Goal: Task Accomplishment & Management: Use online tool/utility

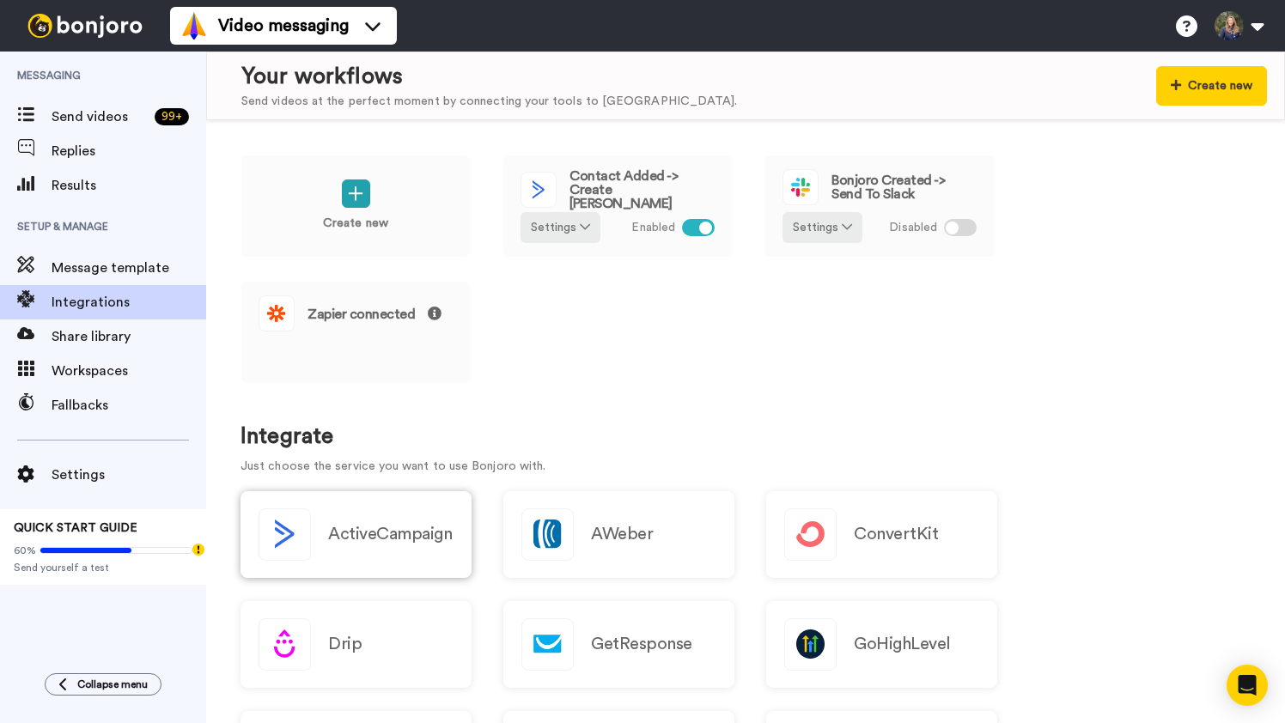
click at [381, 528] on h2 "ActiveCampaign" at bounding box center [390, 534] width 124 height 19
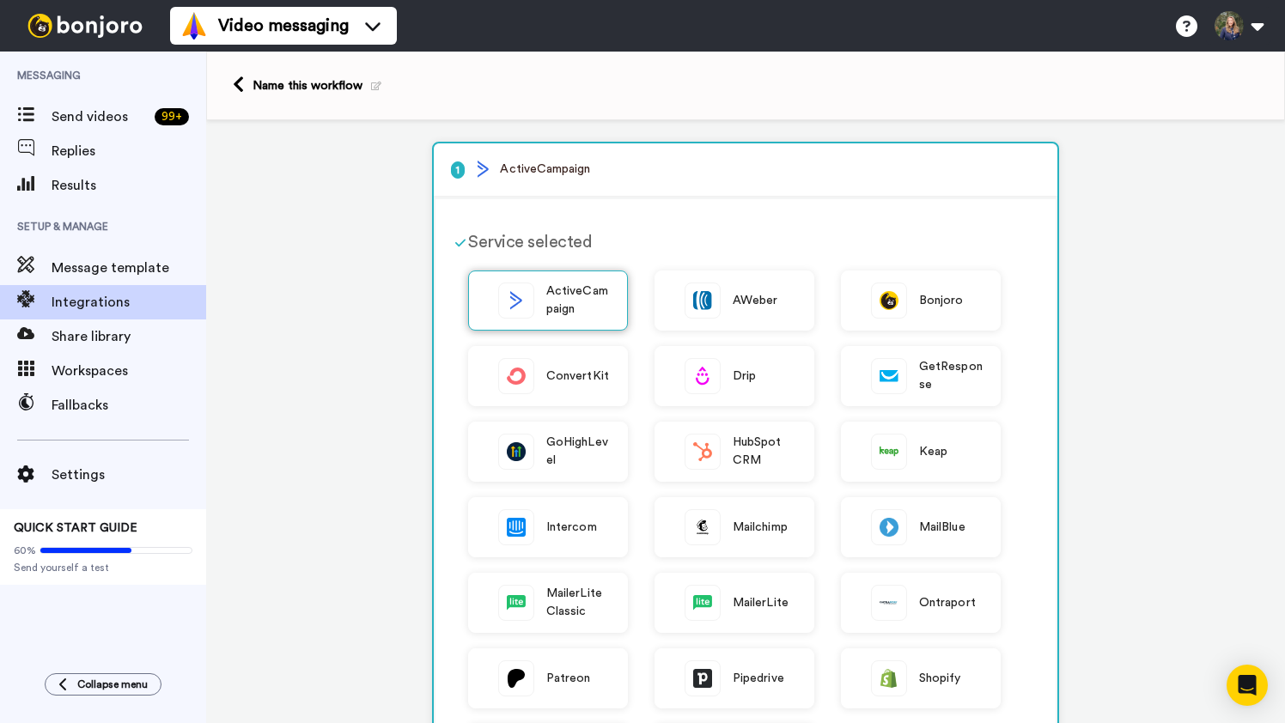
click at [558, 303] on span "ActiveCampaign" at bounding box center [578, 301] width 64 height 36
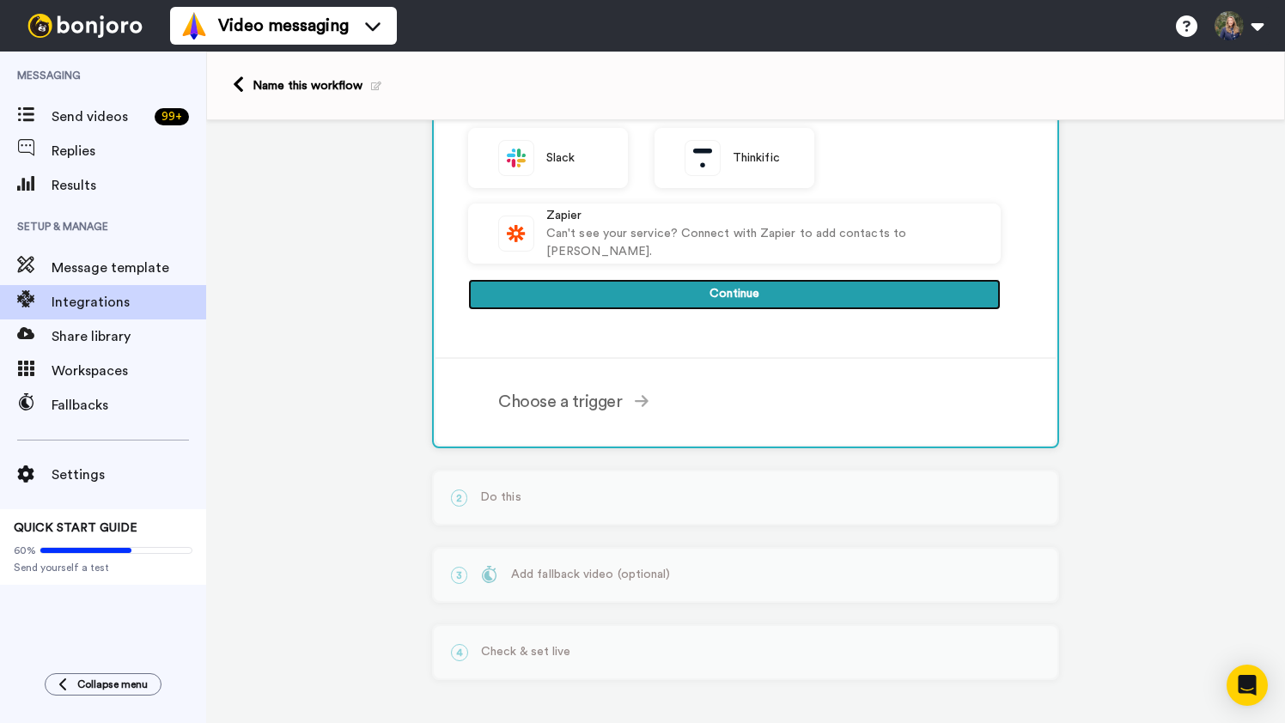
click at [681, 299] on button "Continue" at bounding box center [734, 294] width 533 height 31
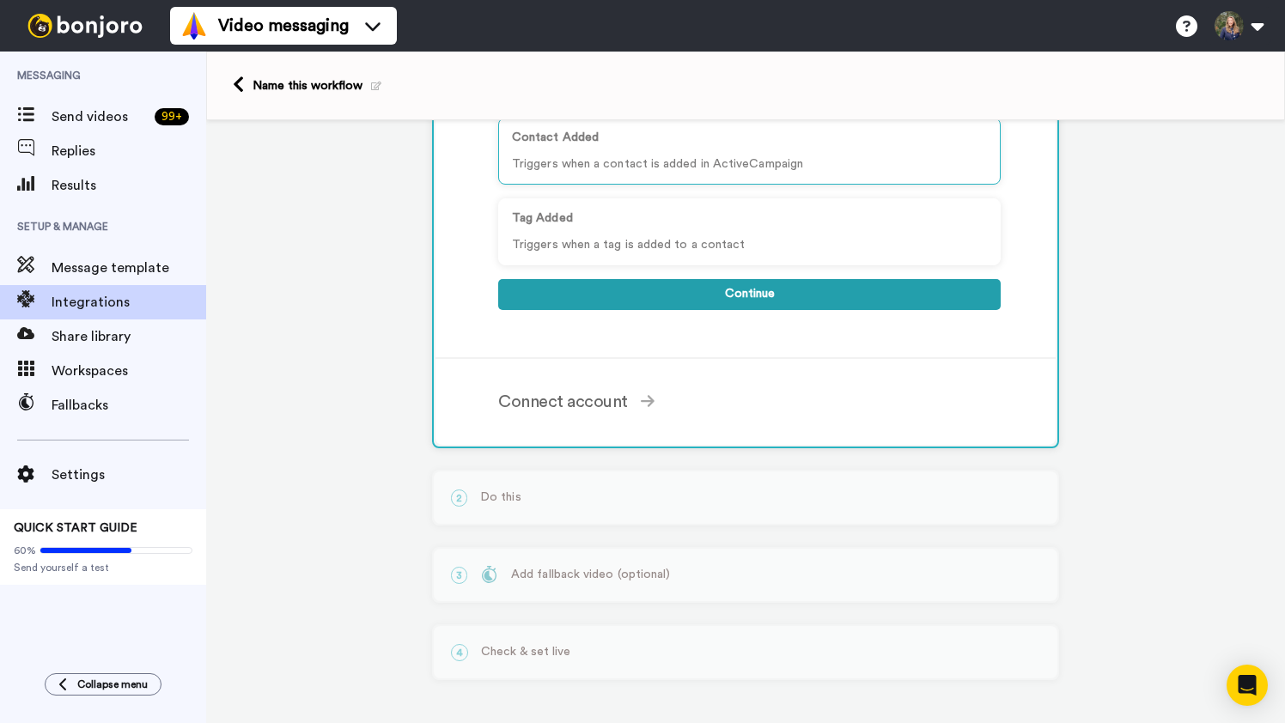
scroll to position [242, 0]
click at [743, 292] on button "Continue" at bounding box center [749, 294] width 503 height 31
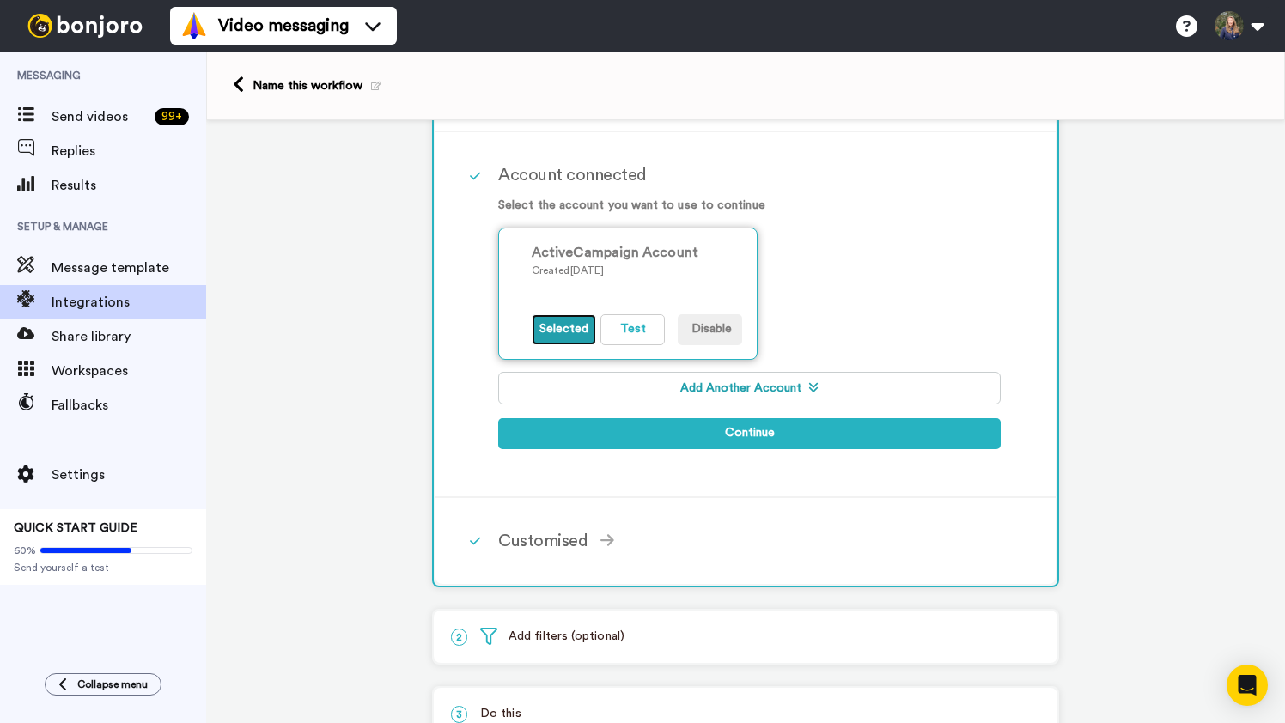
click at [564, 333] on button "Selected" at bounding box center [564, 329] width 64 height 31
click at [839, 276] on div "ActiveCampaign Account Created 4 yr. ago Selected Test Disable" at bounding box center [749, 304] width 503 height 153
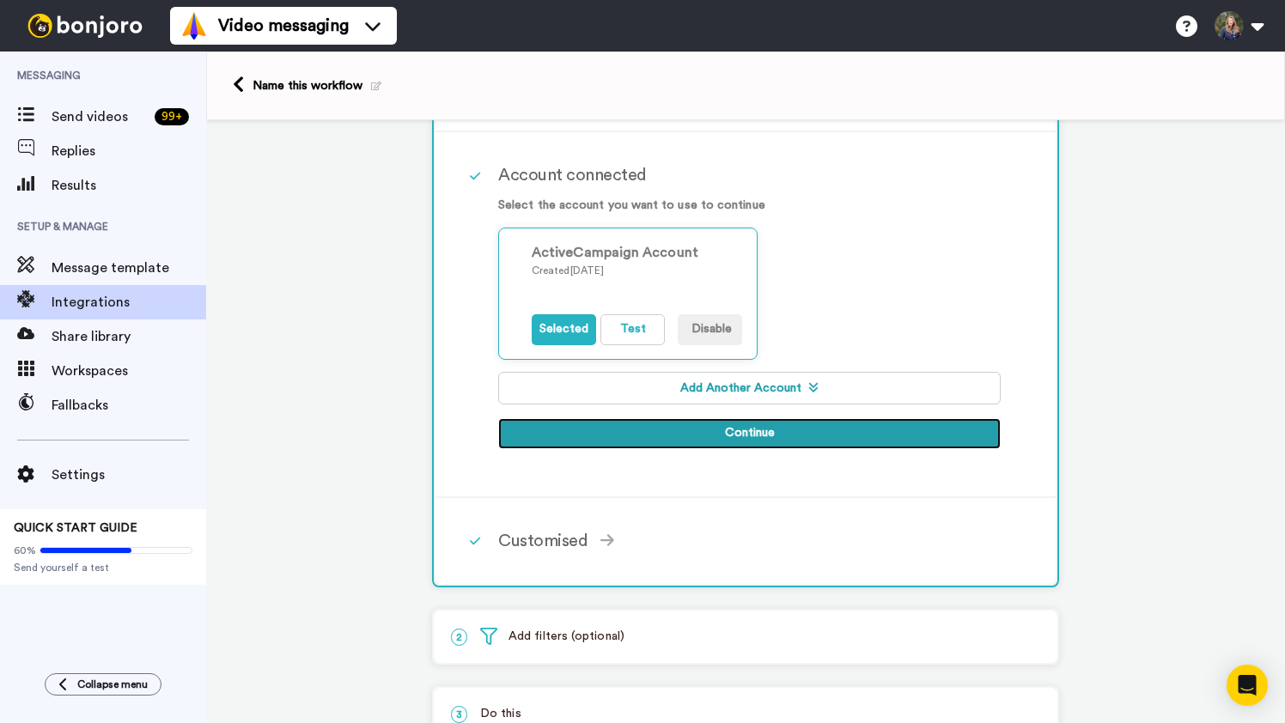
click at [751, 440] on button "Continue" at bounding box center [749, 433] width 503 height 31
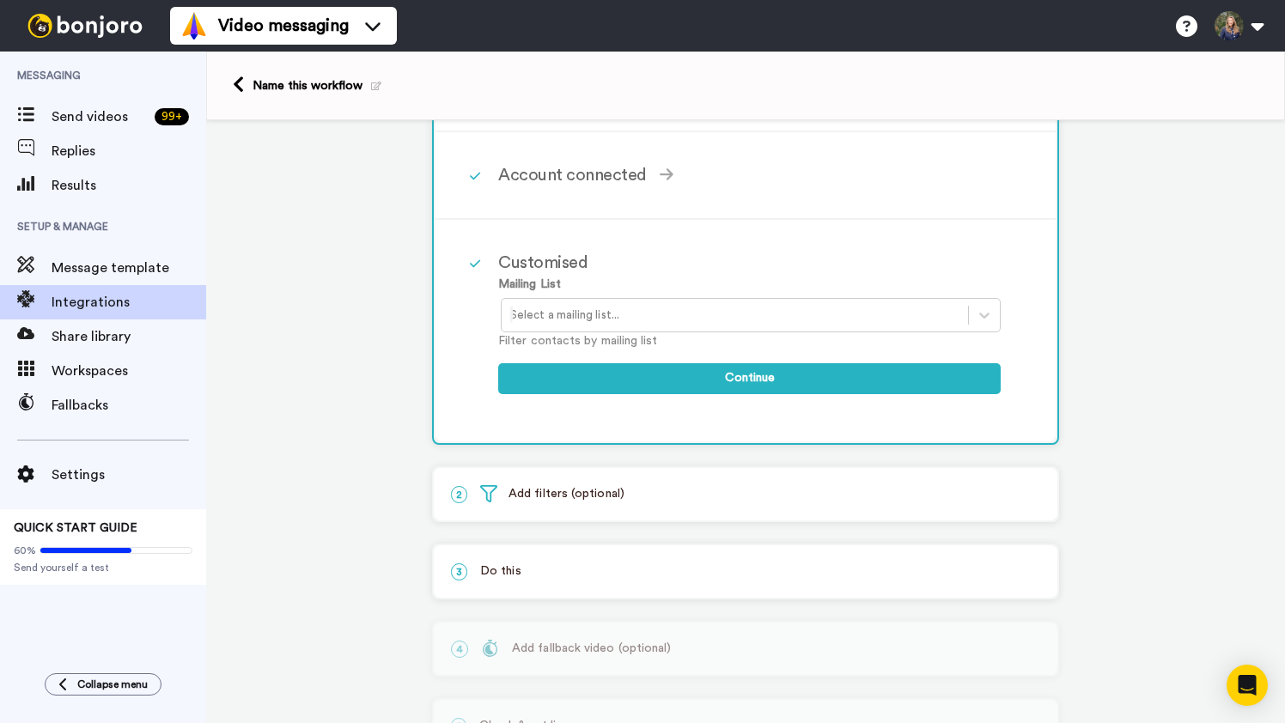
click at [578, 314] on div at bounding box center [734, 315] width 449 height 21
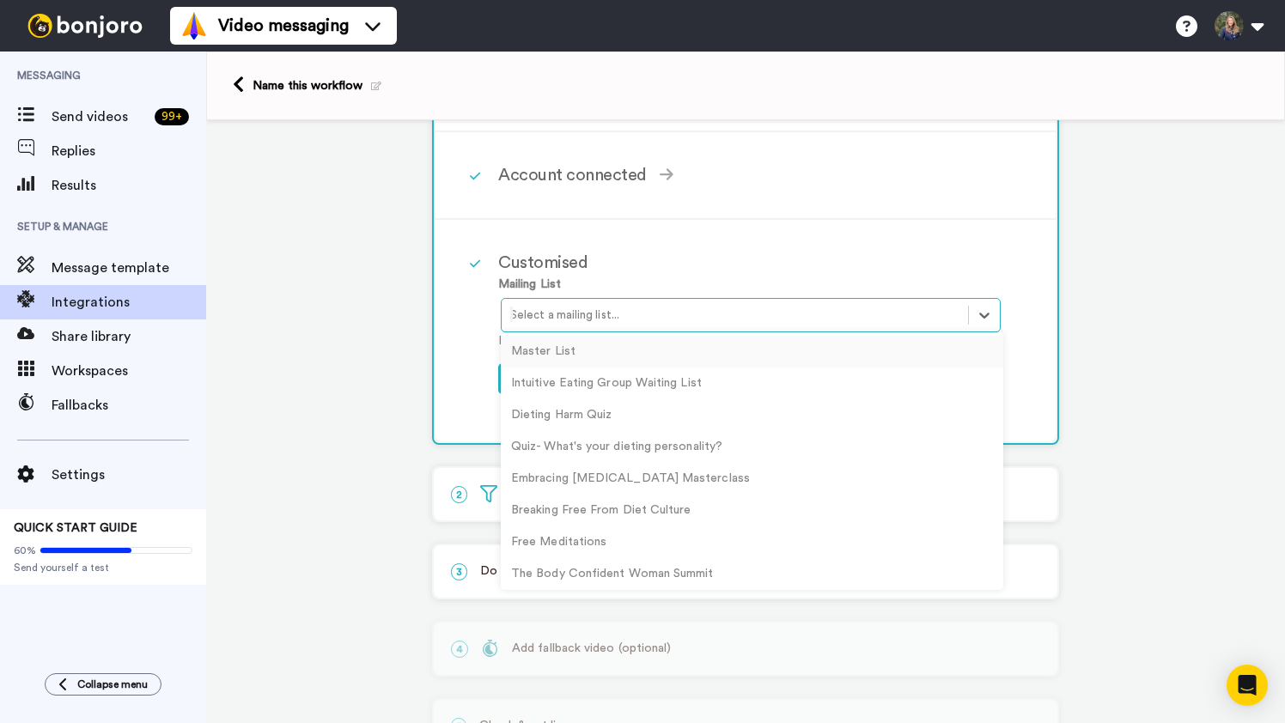
click at [564, 356] on div "Master List" at bounding box center [752, 352] width 503 height 32
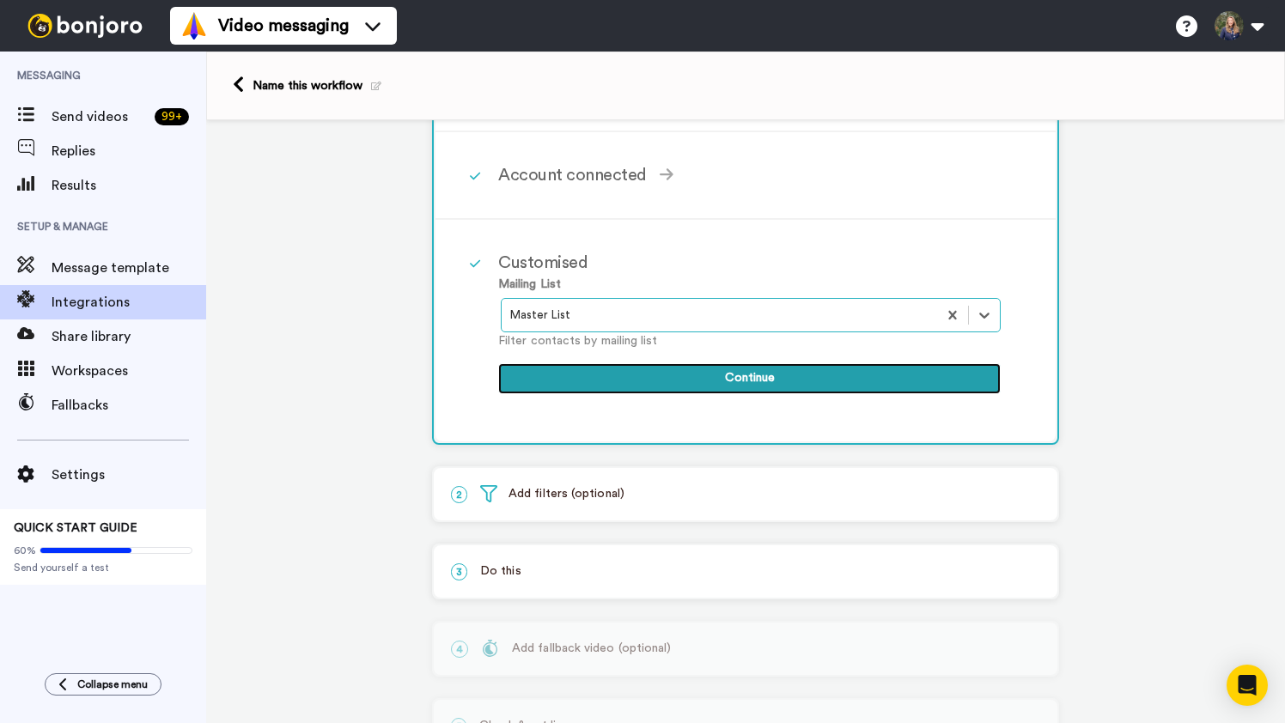
click at [732, 376] on button "Continue" at bounding box center [749, 378] width 503 height 31
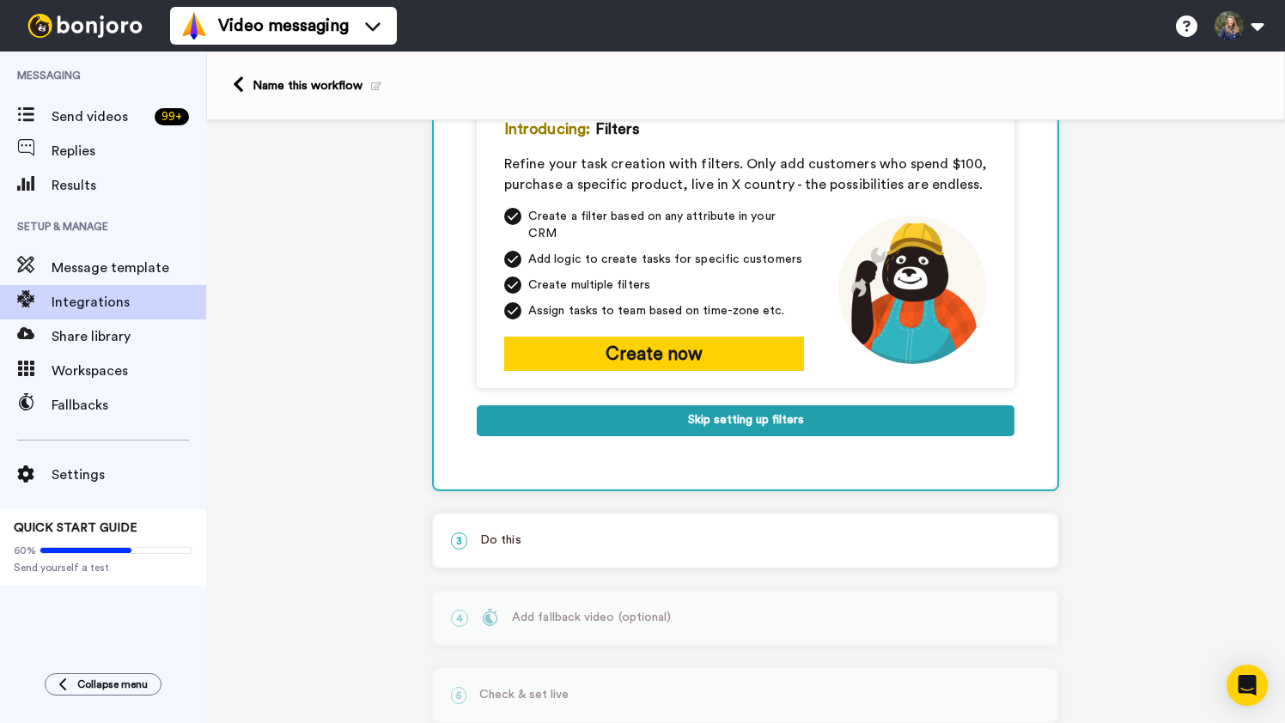
scroll to position [244, 0]
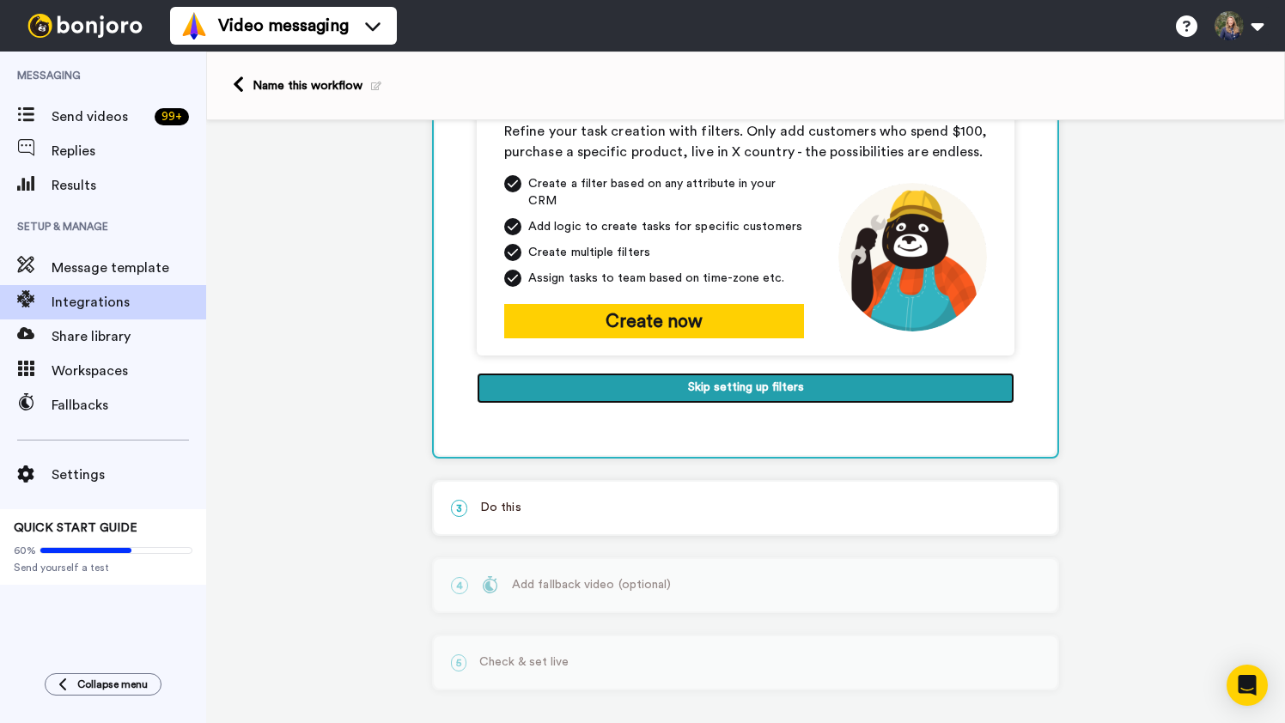
click at [752, 375] on button "Skip setting up filters" at bounding box center [746, 388] width 538 height 31
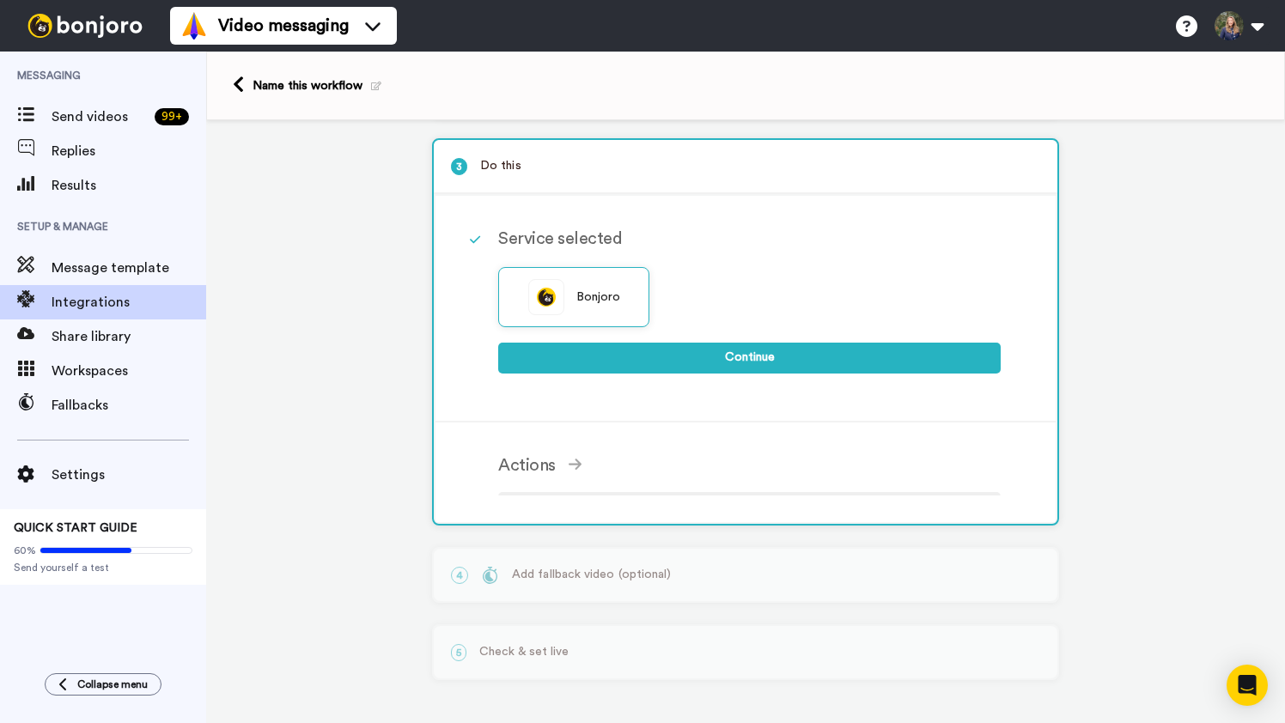
scroll to position [149, 0]
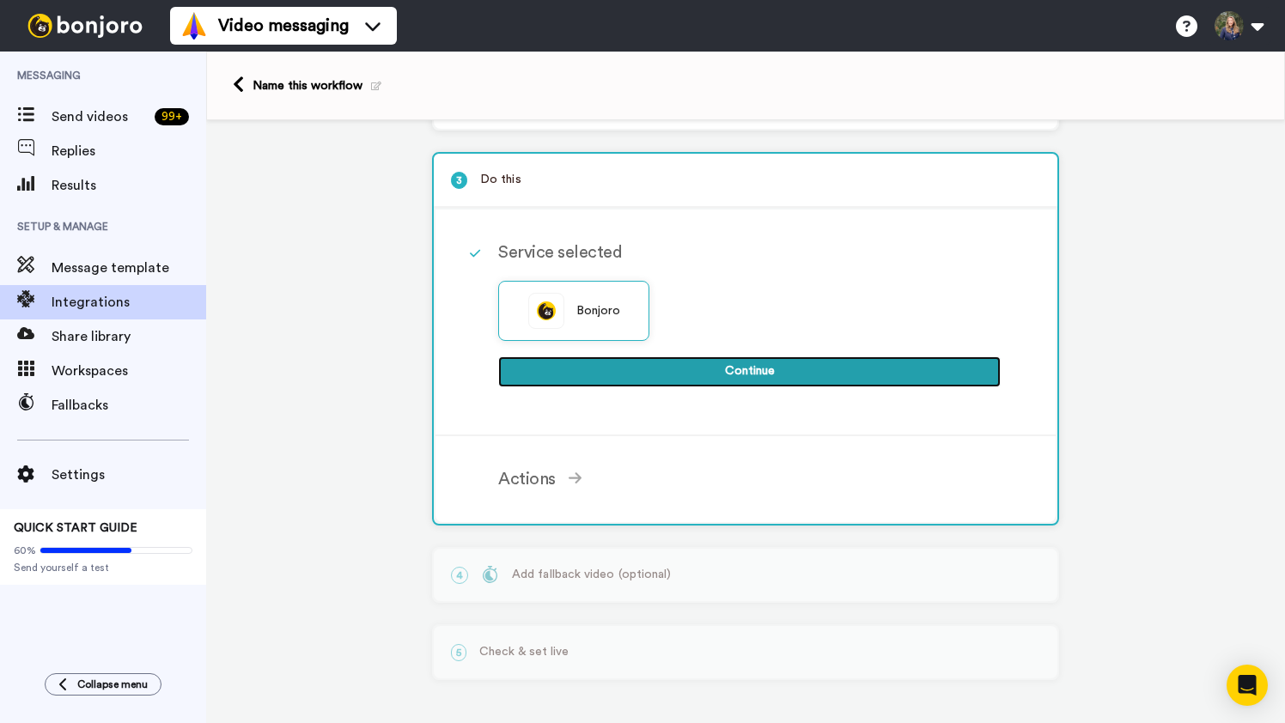
click at [749, 375] on button "Continue" at bounding box center [749, 372] width 503 height 31
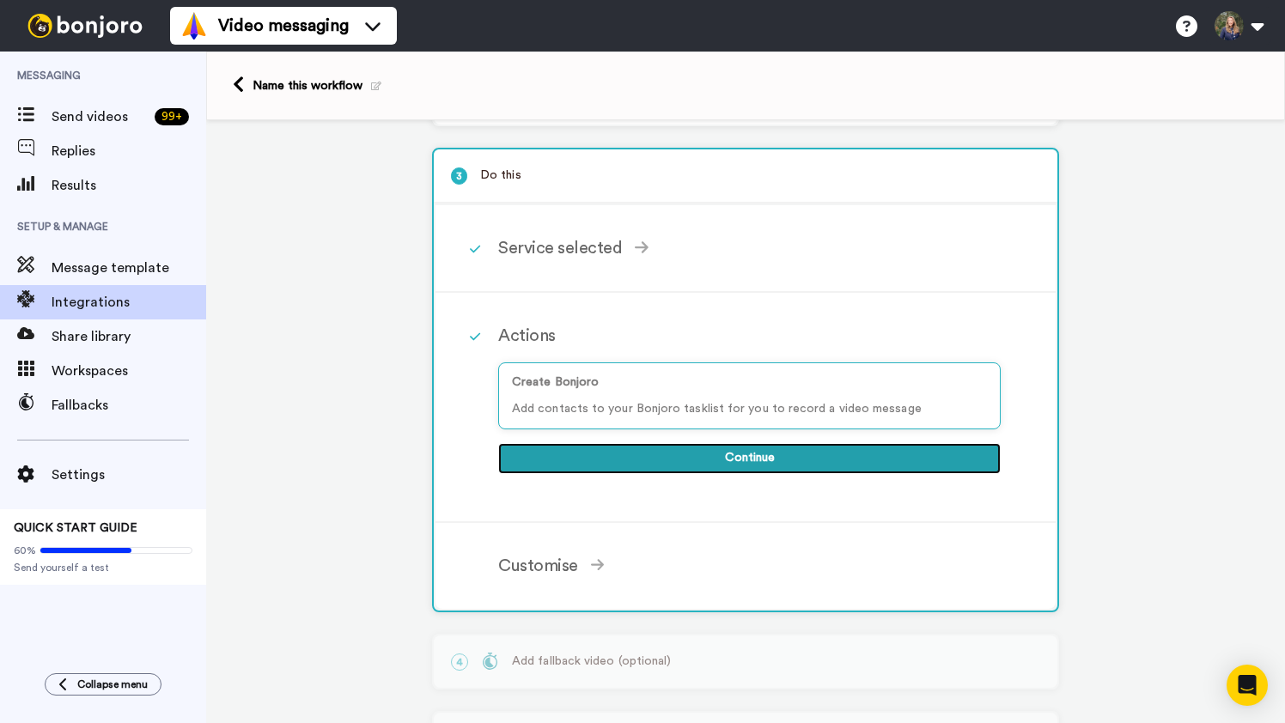
click at [746, 460] on button "Continue" at bounding box center [749, 458] width 503 height 31
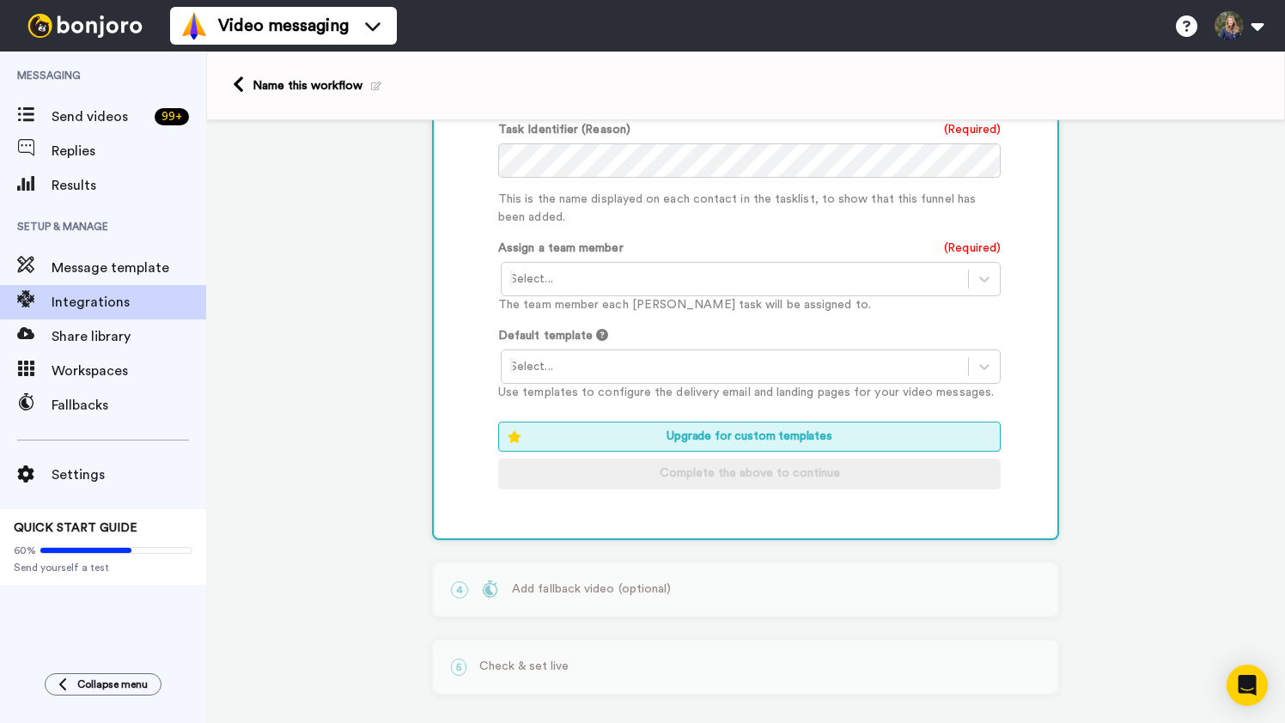
scroll to position [801, 0]
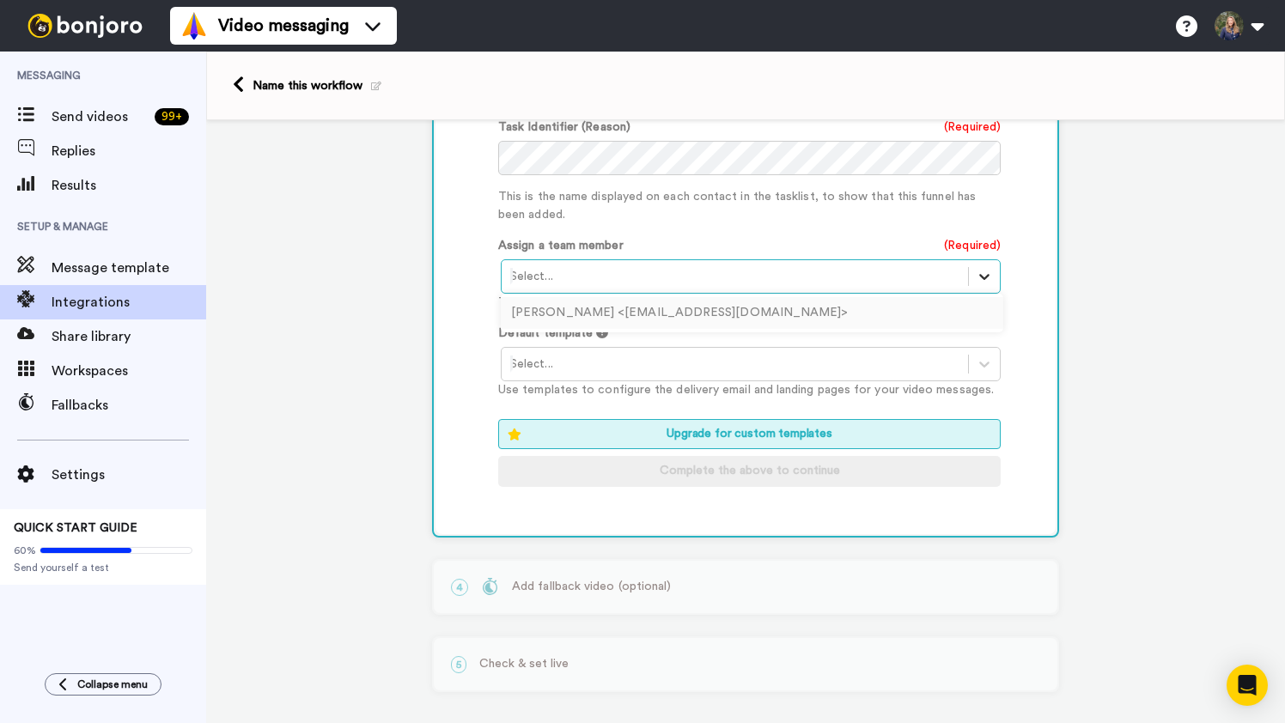
click at [985, 278] on icon at bounding box center [984, 276] width 17 height 17
click at [827, 308] on div "Holly Toscanini <hollytoscanini@gmail.com>" at bounding box center [752, 313] width 503 height 32
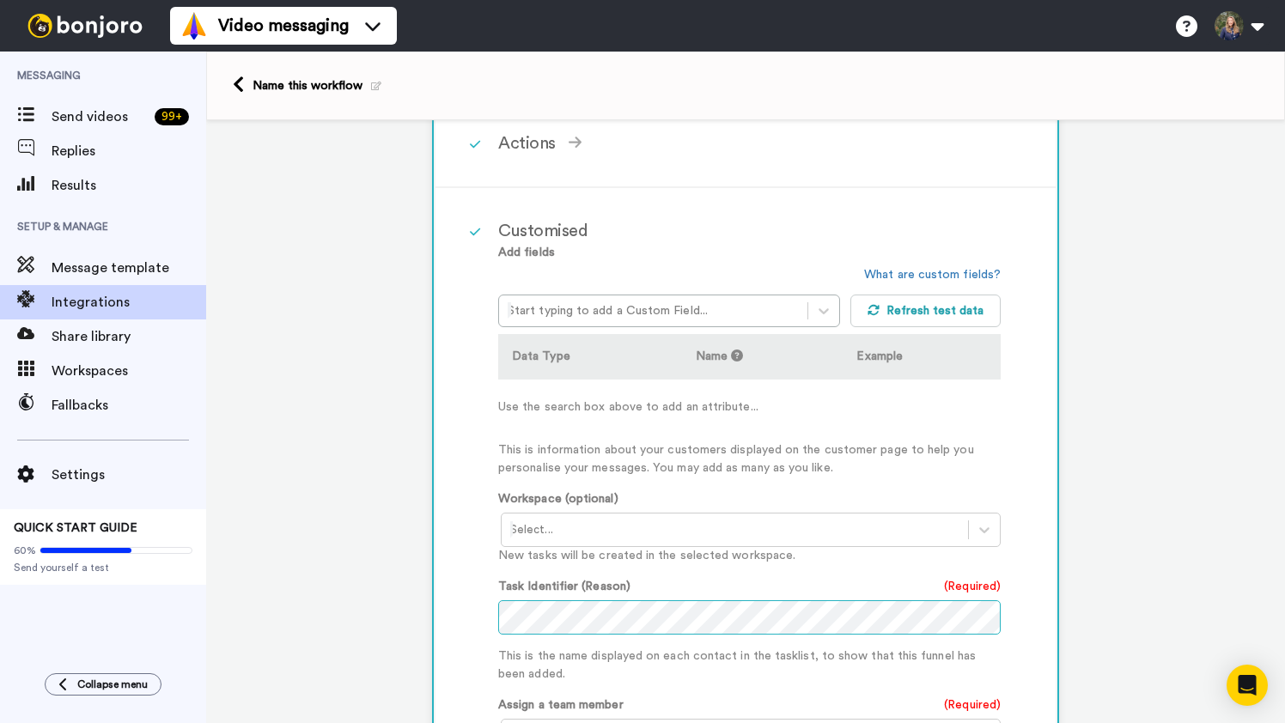
scroll to position [314, 0]
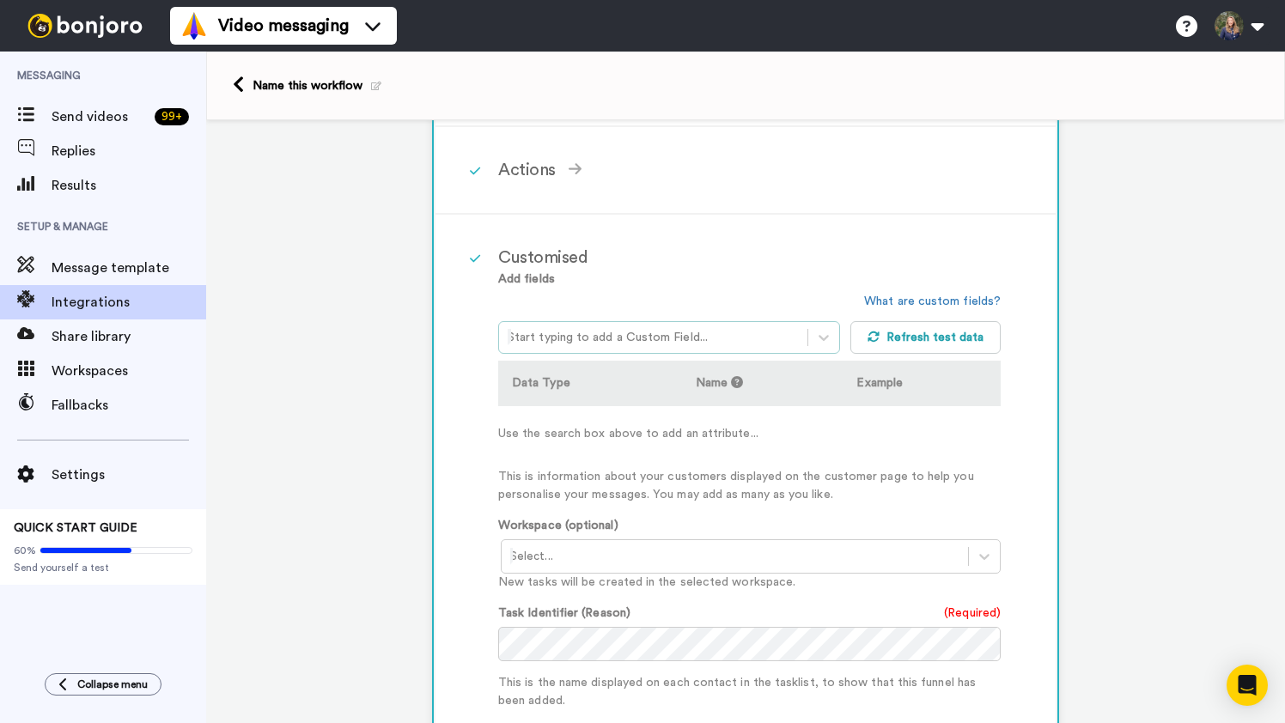
click at [687, 339] on div at bounding box center [653, 337] width 291 height 21
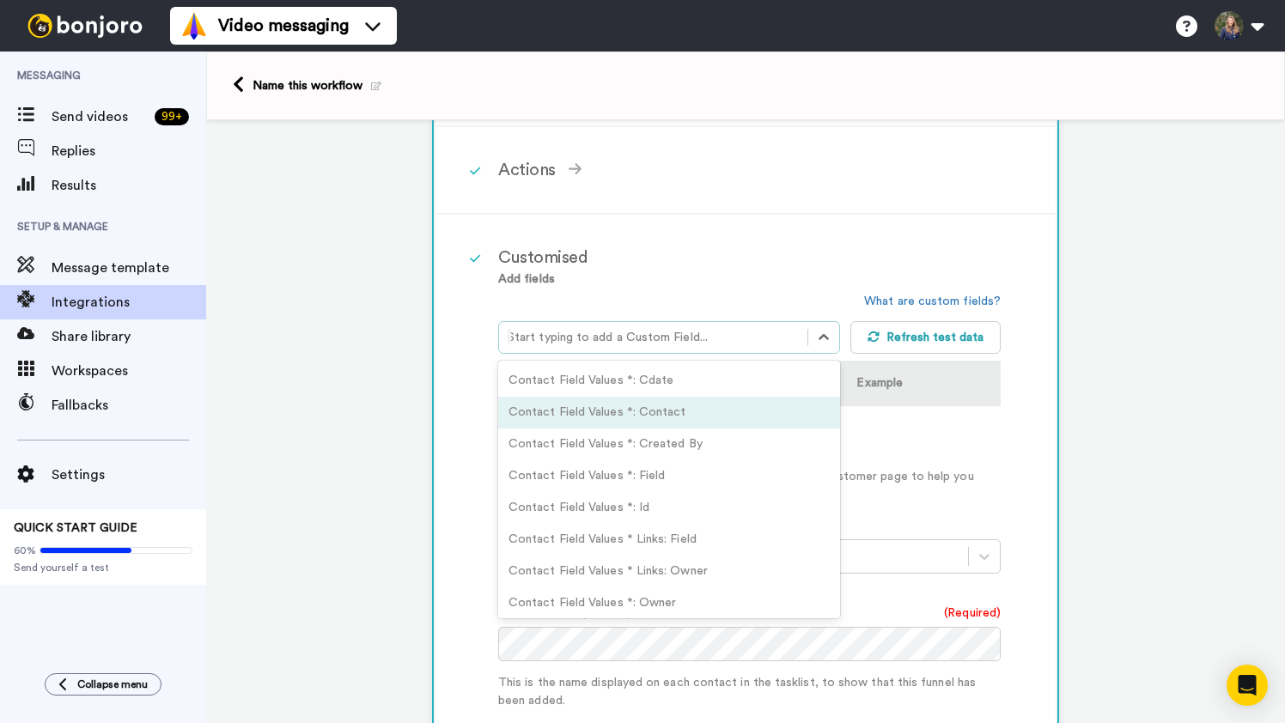
scroll to position [510, 0]
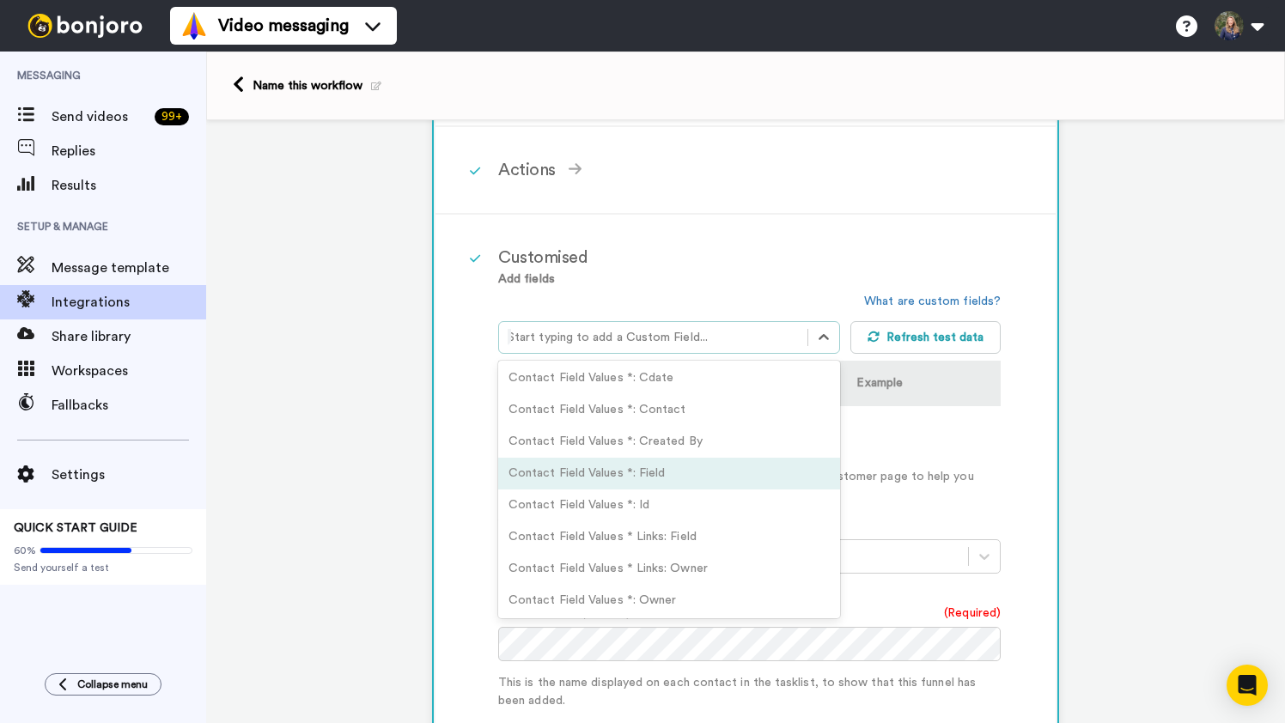
click at [643, 489] on div "Contact Field Values *: Field" at bounding box center [669, 474] width 342 height 32
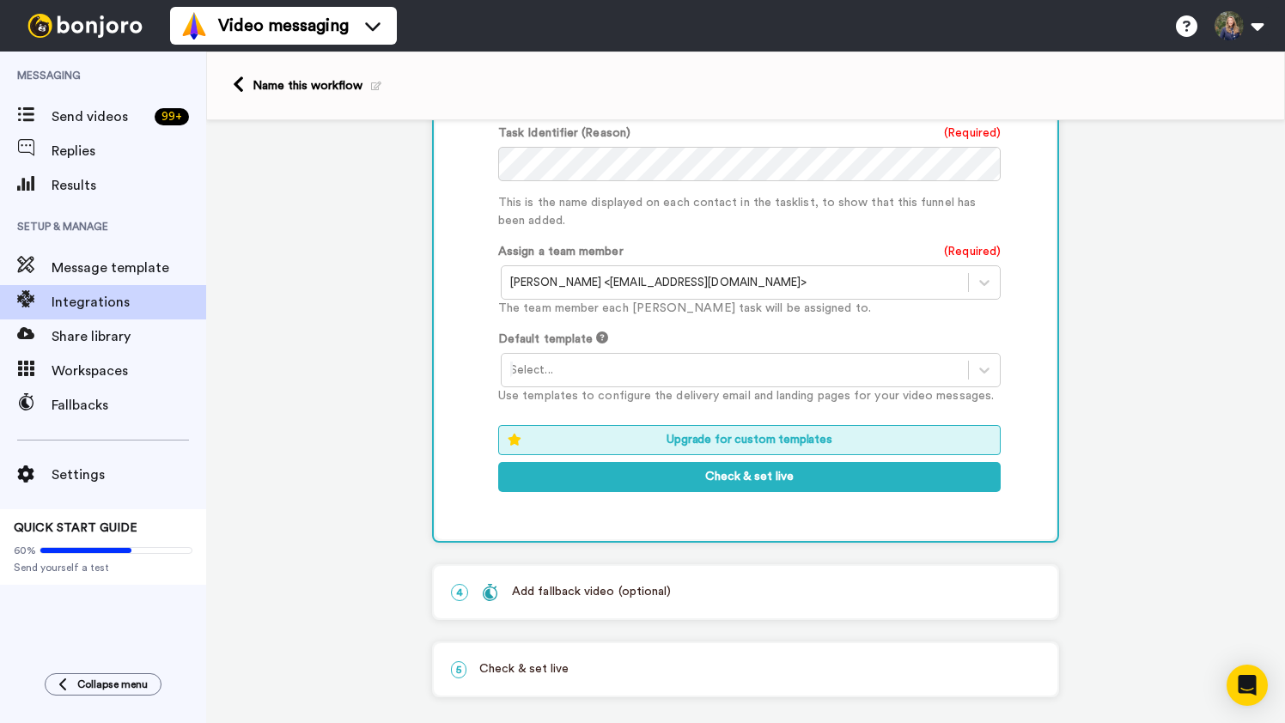
scroll to position [818, 0]
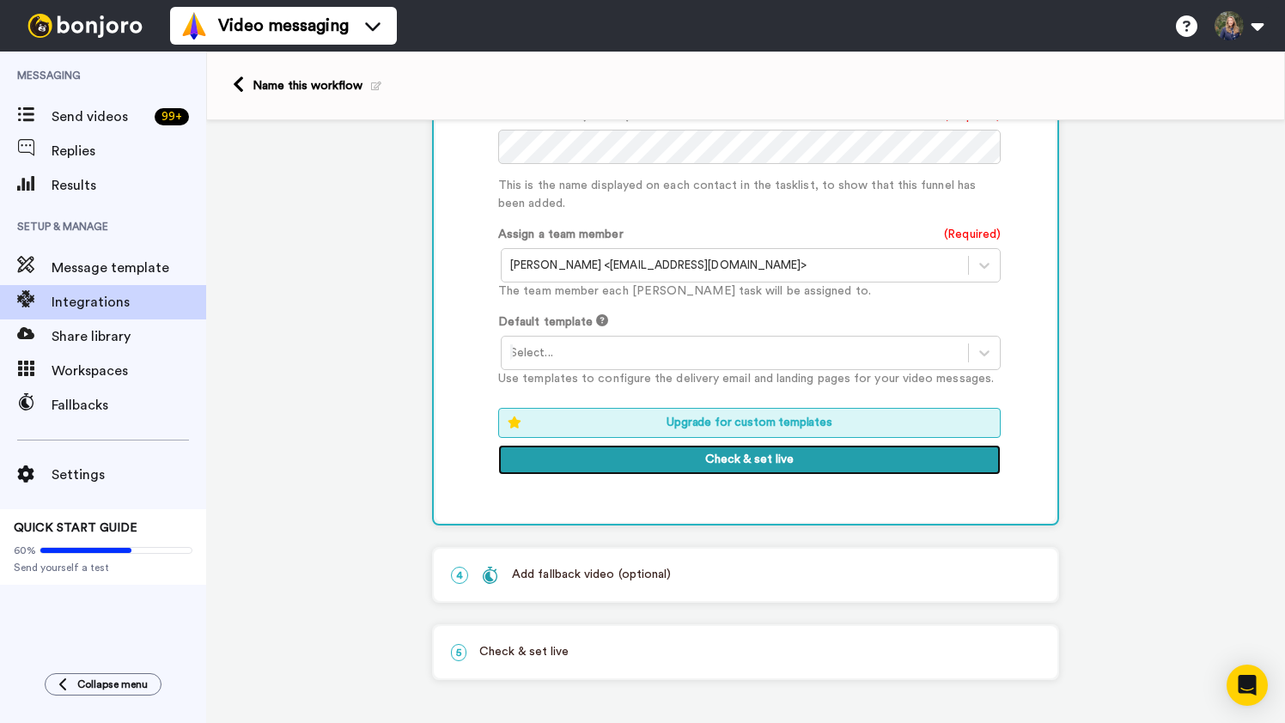
click at [778, 461] on button "Check & set live" at bounding box center [749, 460] width 503 height 31
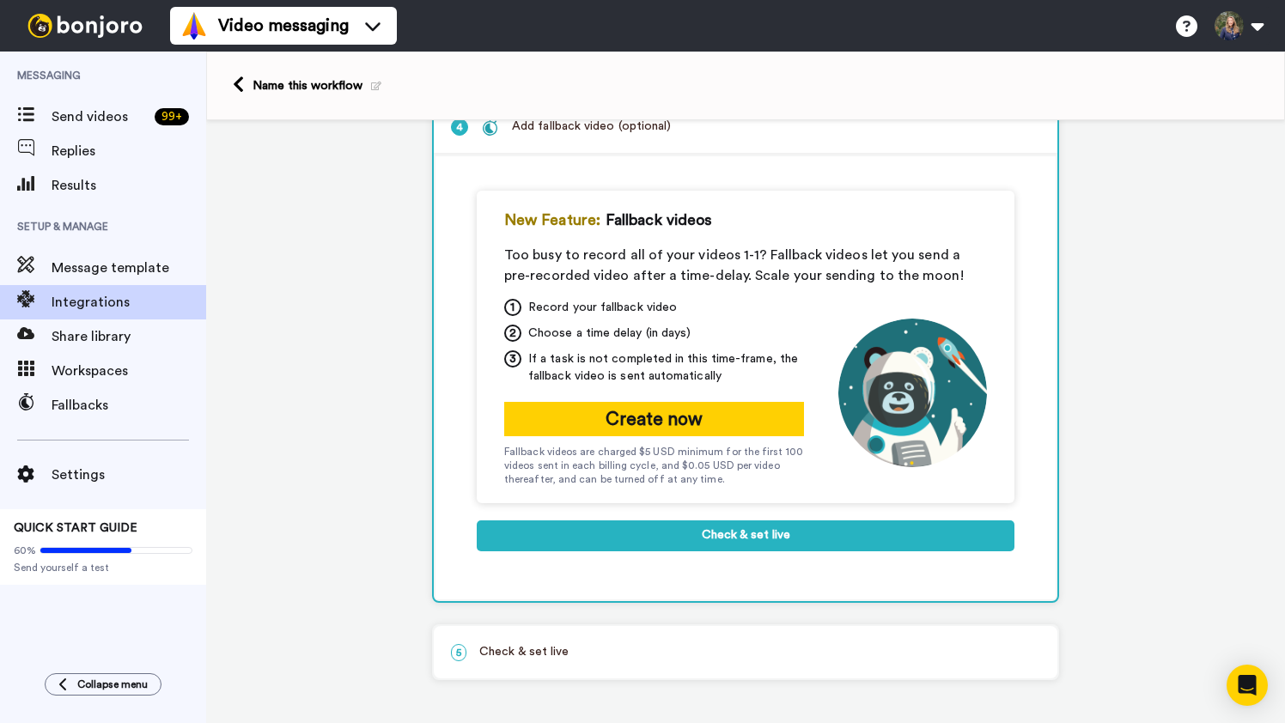
scroll to position [283, 0]
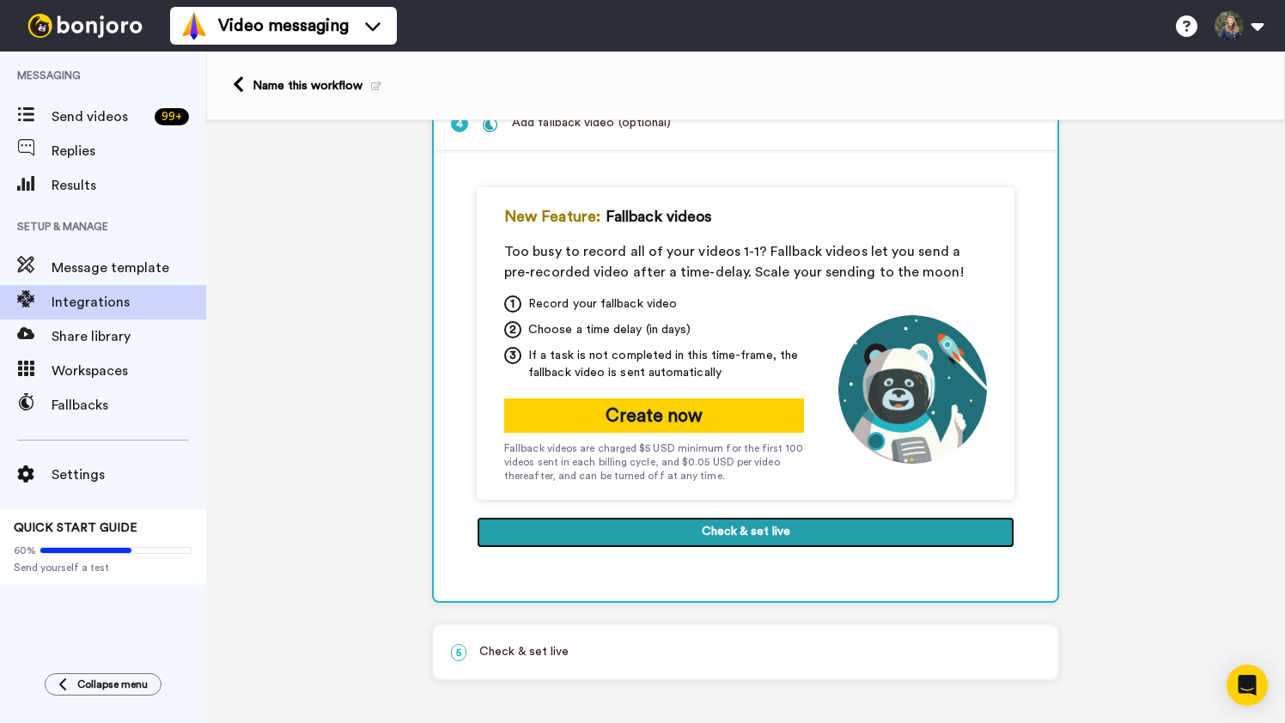
click at [759, 532] on button "Check & set live" at bounding box center [746, 532] width 538 height 31
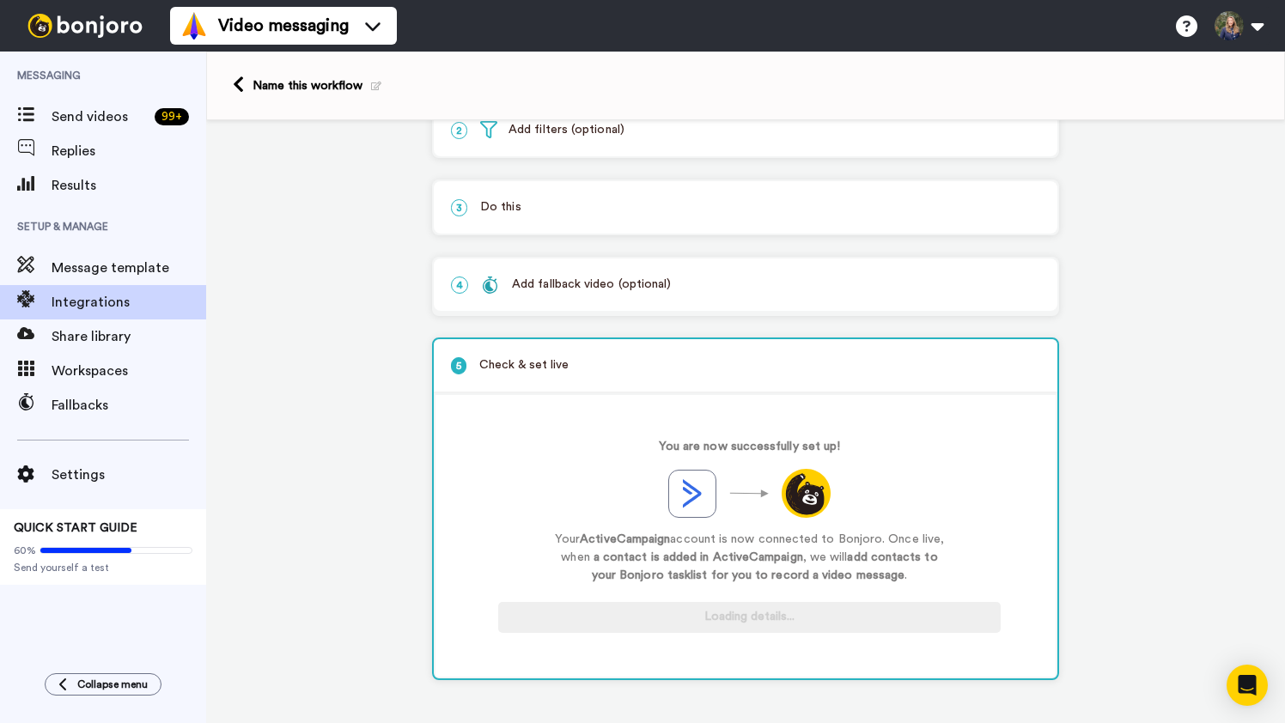
scroll to position [121, 0]
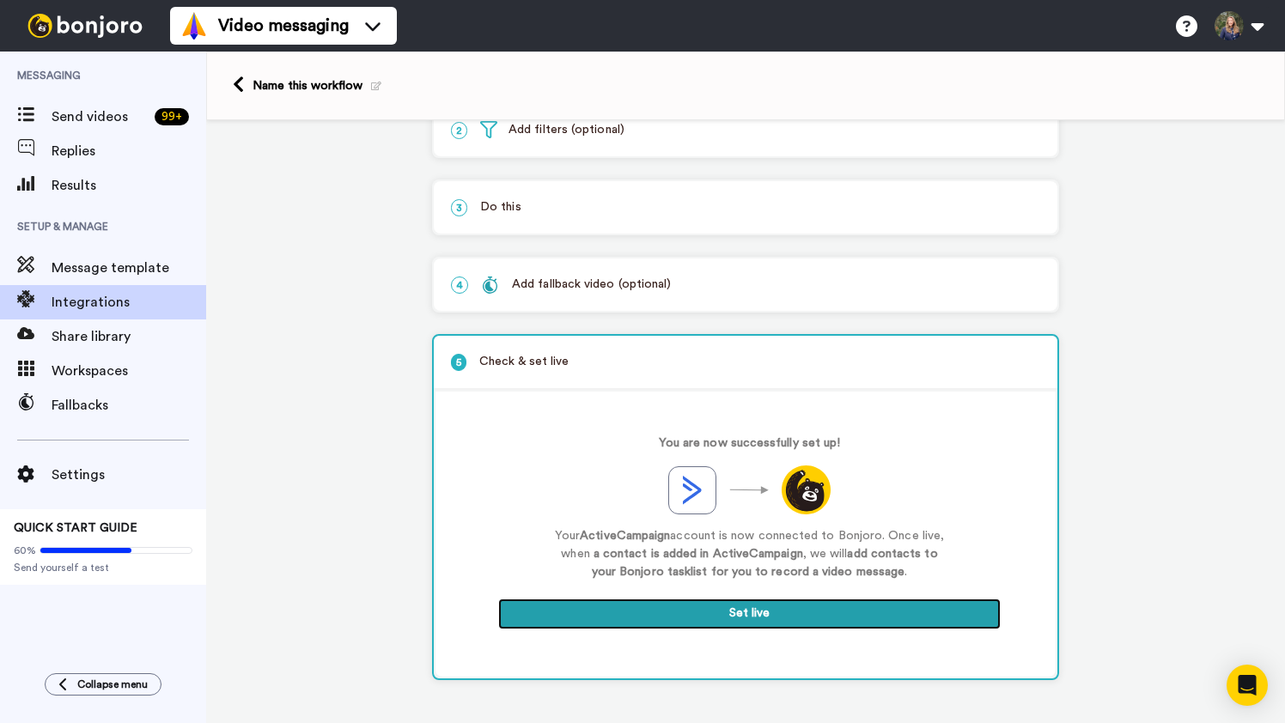
click at [761, 618] on button "Set live" at bounding box center [749, 614] width 503 height 31
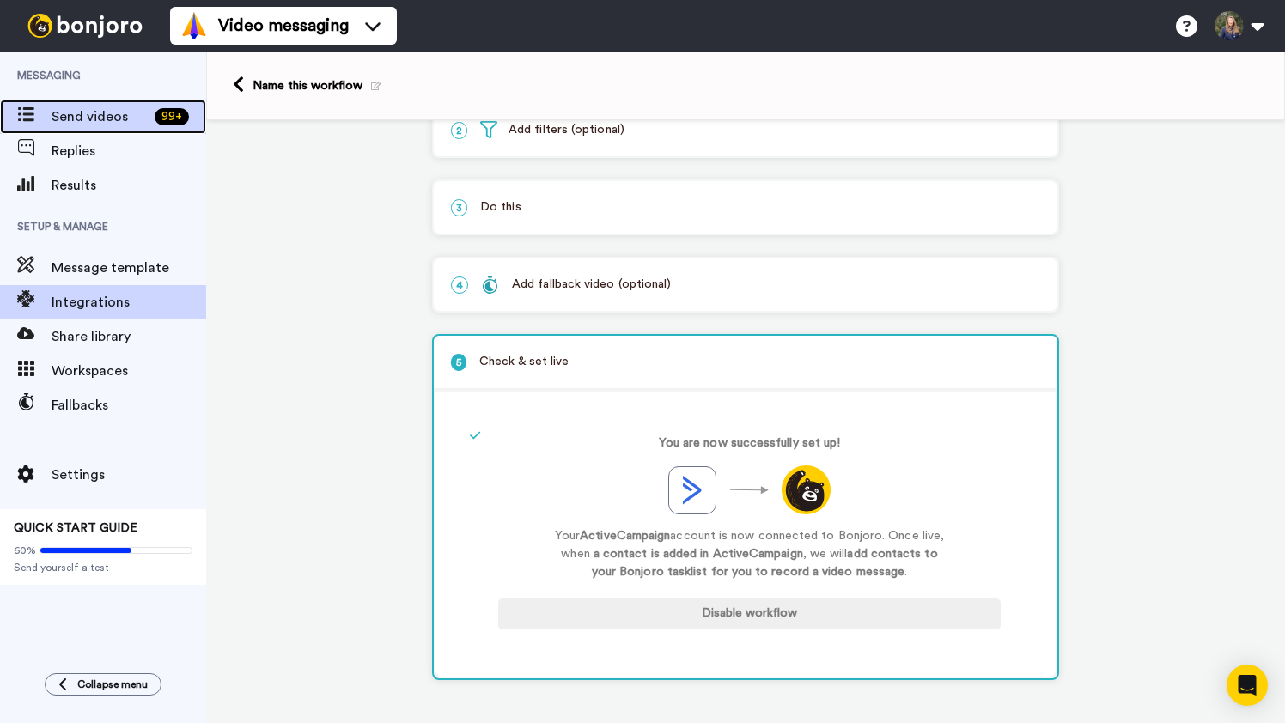
click at [86, 114] on span "Send videos" at bounding box center [100, 117] width 96 height 21
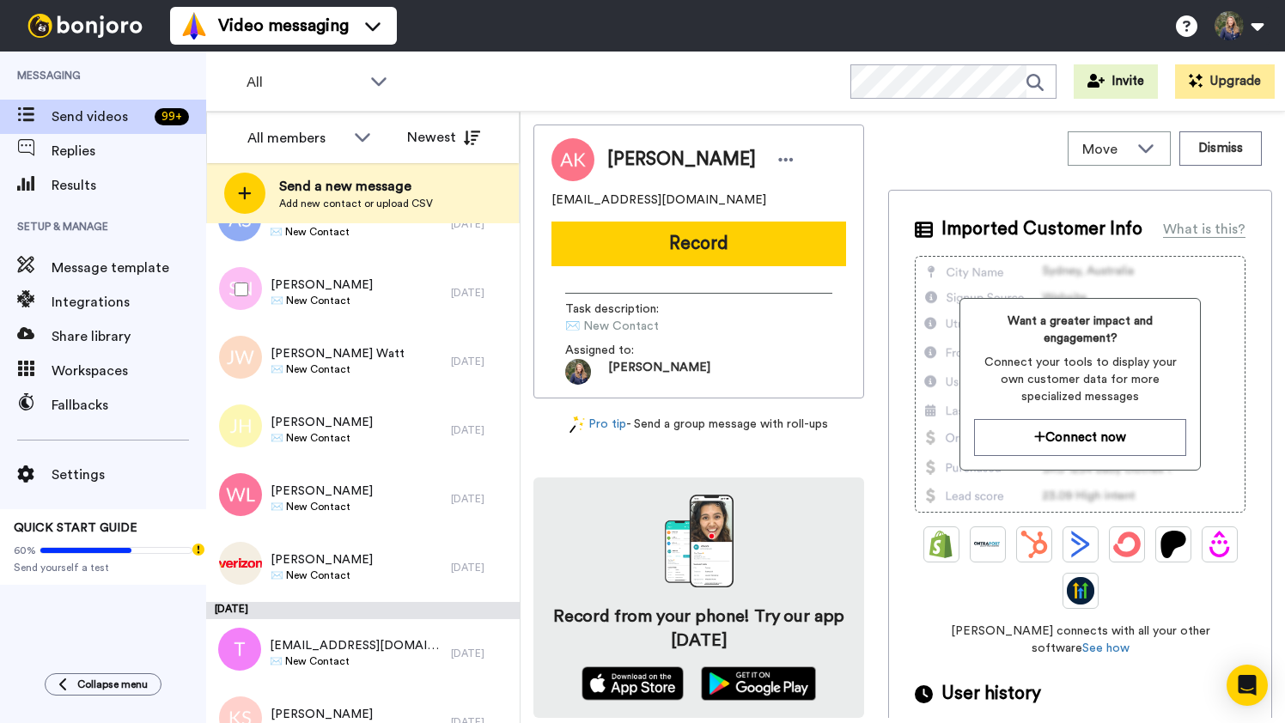
scroll to position [1409, 0]
click at [461, 137] on button "Newest" at bounding box center [443, 137] width 99 height 34
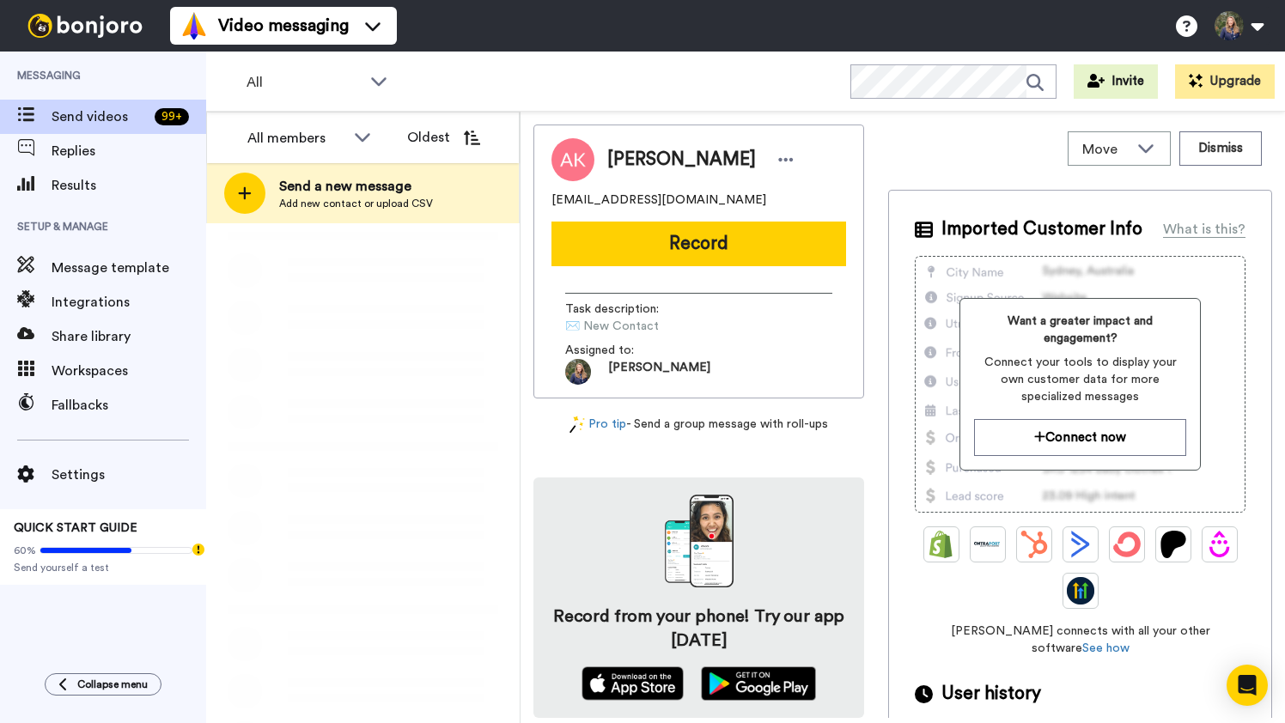
scroll to position [0, 0]
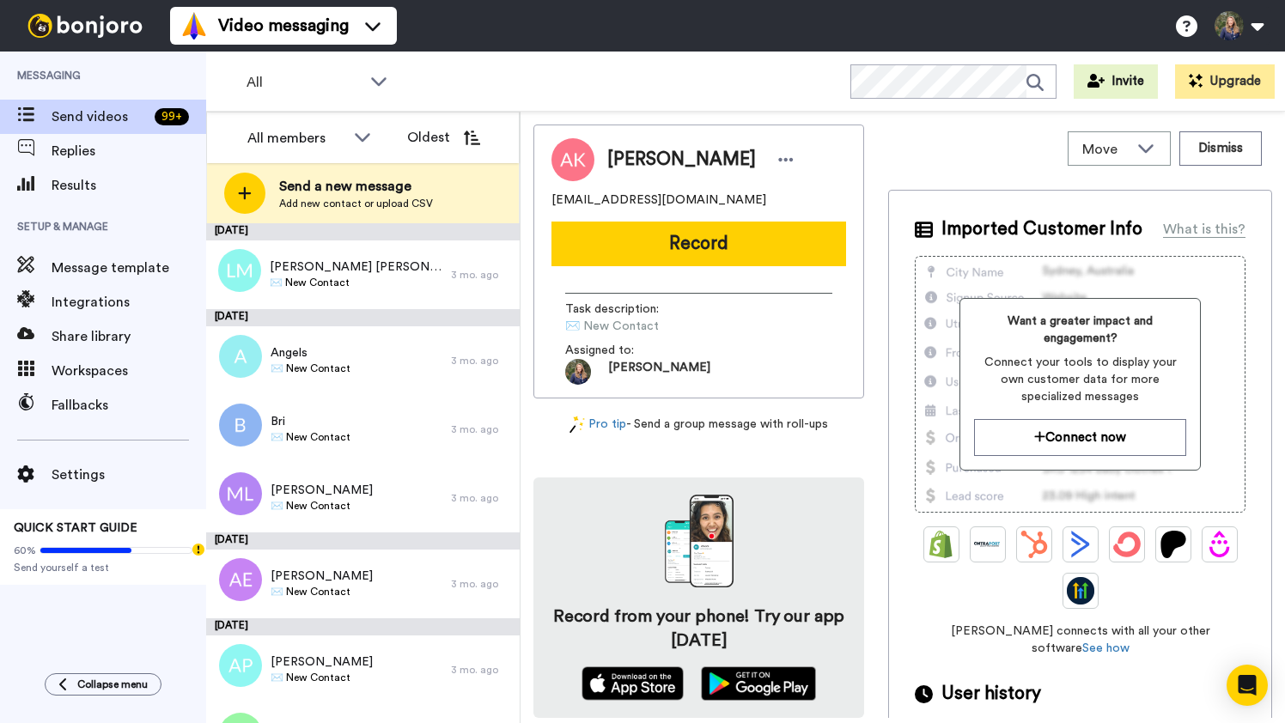
click at [461, 137] on button "Oldest" at bounding box center [443, 137] width 99 height 34
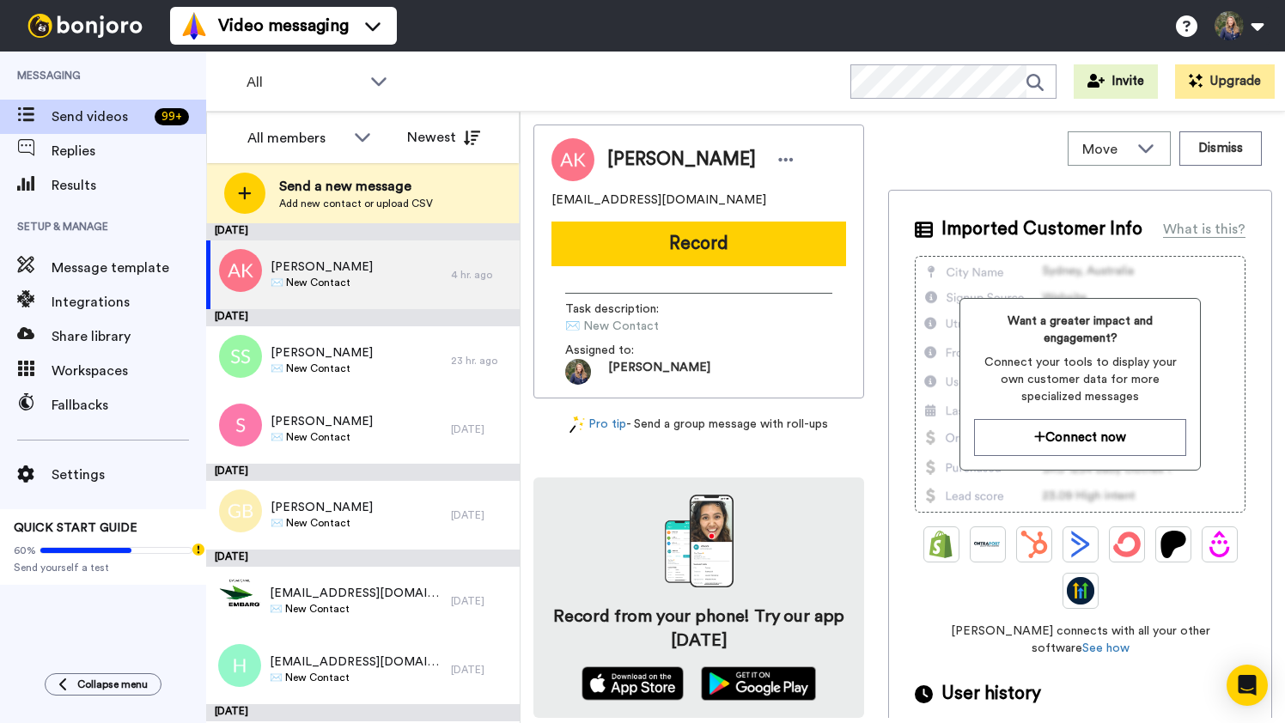
click at [461, 137] on button "Newest" at bounding box center [443, 137] width 99 height 34
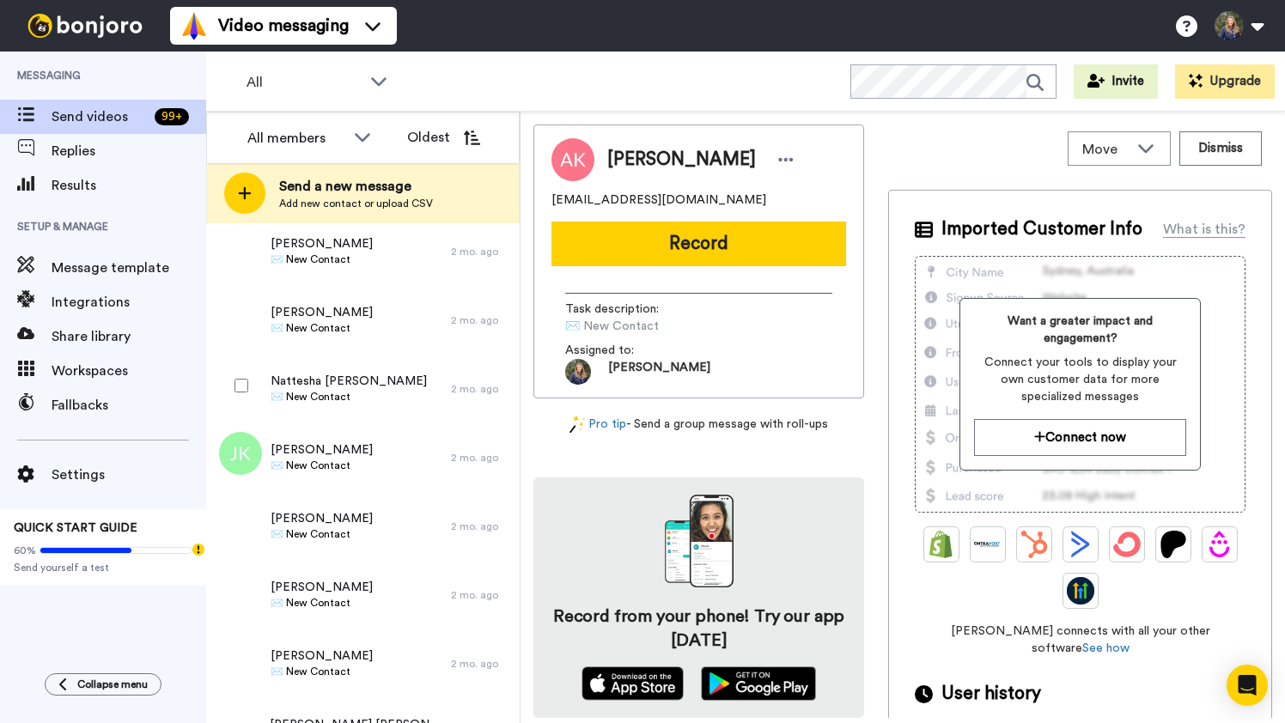
scroll to position [8402, 0]
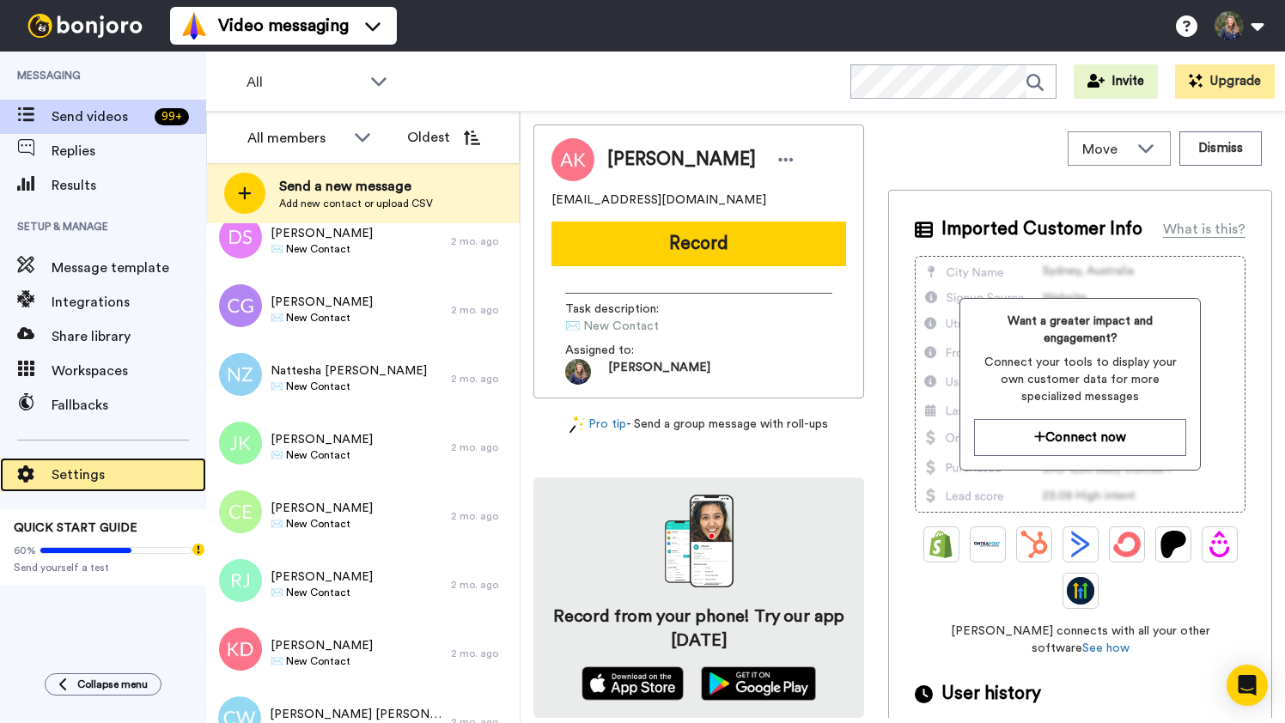
click at [70, 475] on span "Settings" at bounding box center [129, 475] width 155 height 21
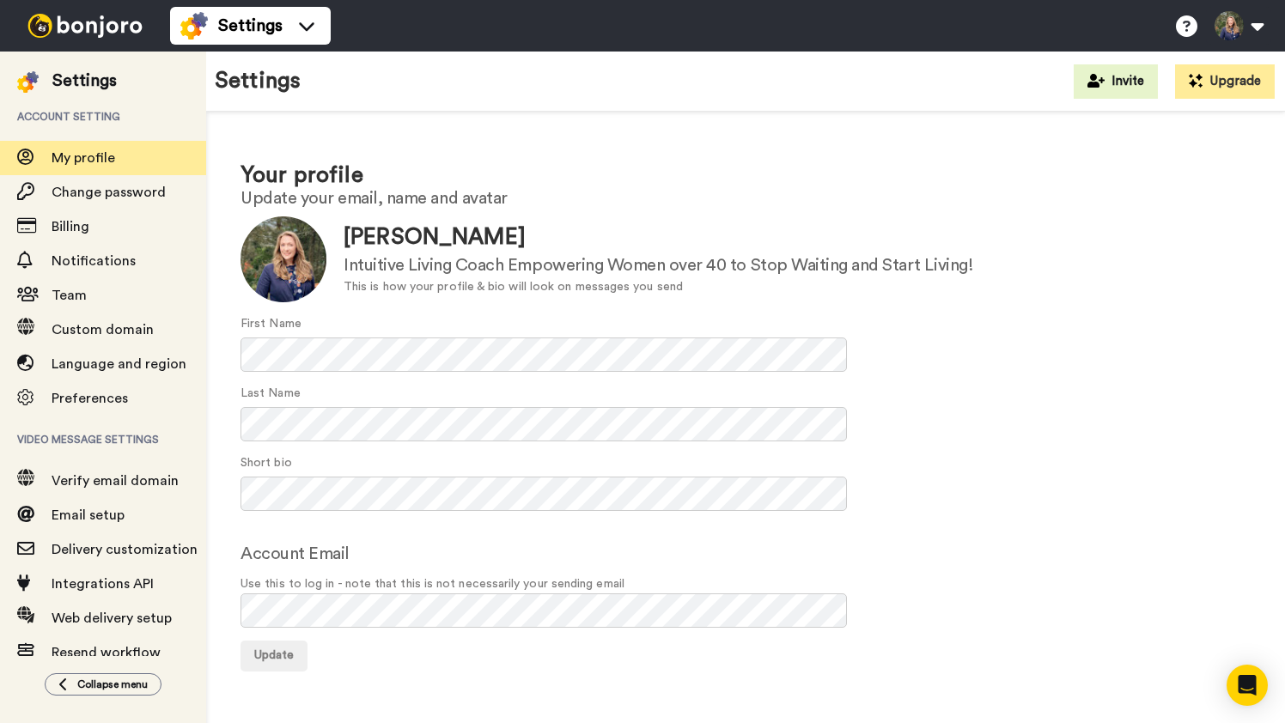
click at [930, 491] on div "Short bio" at bounding box center [746, 483] width 1010 height 57
click at [277, 246] on div at bounding box center [284, 260] width 86 height 86
